Goal: Task Accomplishment & Management: Use online tool/utility

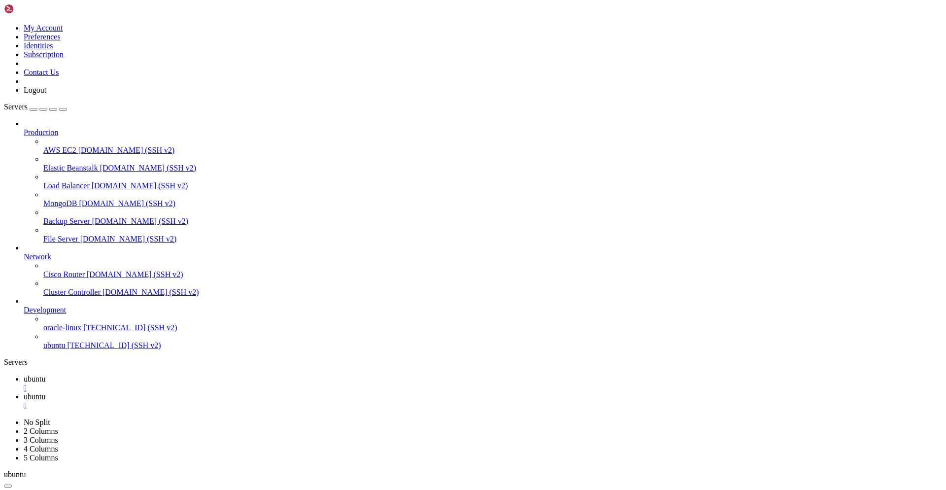
scroll to position [545, 0]
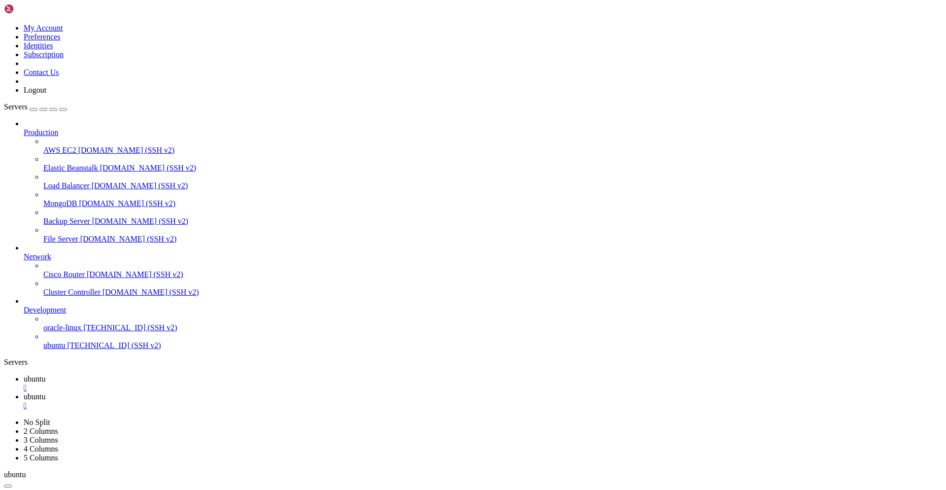
scroll to position [595, 0]
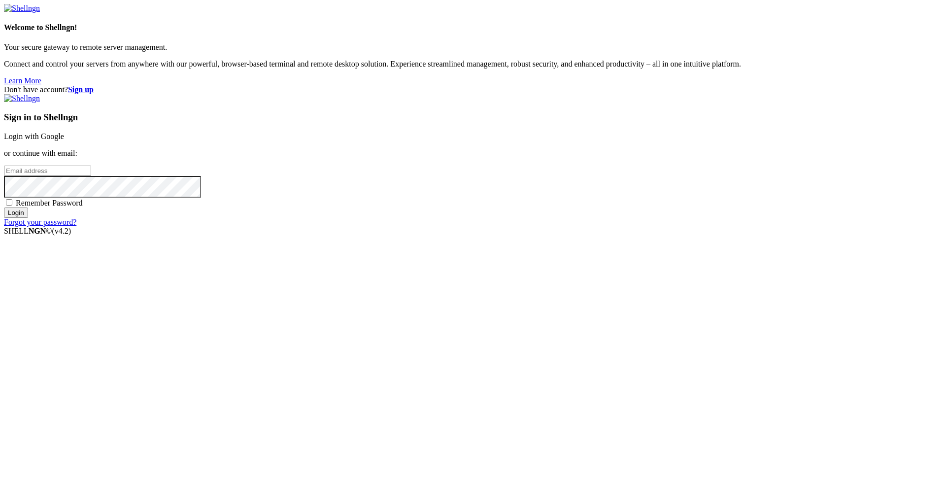
click at [28, 218] on input "Login" at bounding box center [16, 213] width 24 height 10
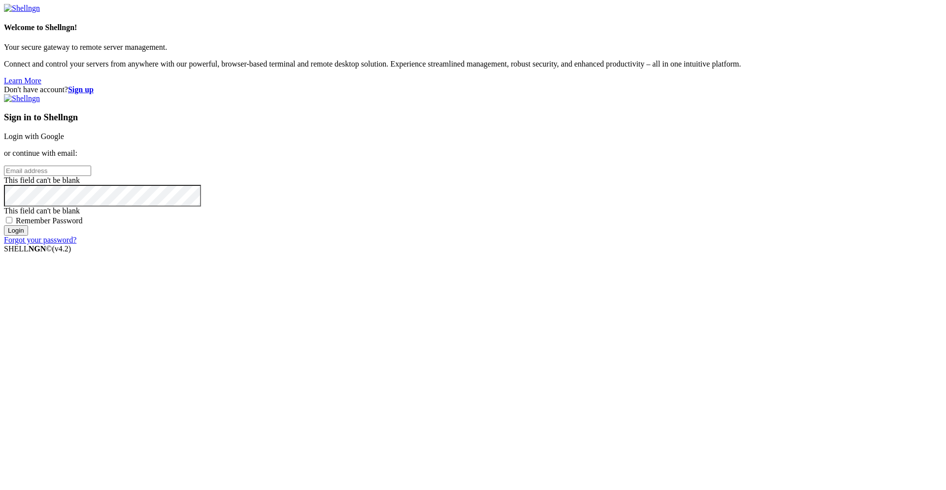
click at [609, 244] on div "Sign in to Shellngn Login with Google or continue with email: This field can't …" at bounding box center [473, 169] width 938 height 150
click at [64, 140] on link "Login with Google" at bounding box center [34, 136] width 60 height 8
